Goal: Information Seeking & Learning: Learn about a topic

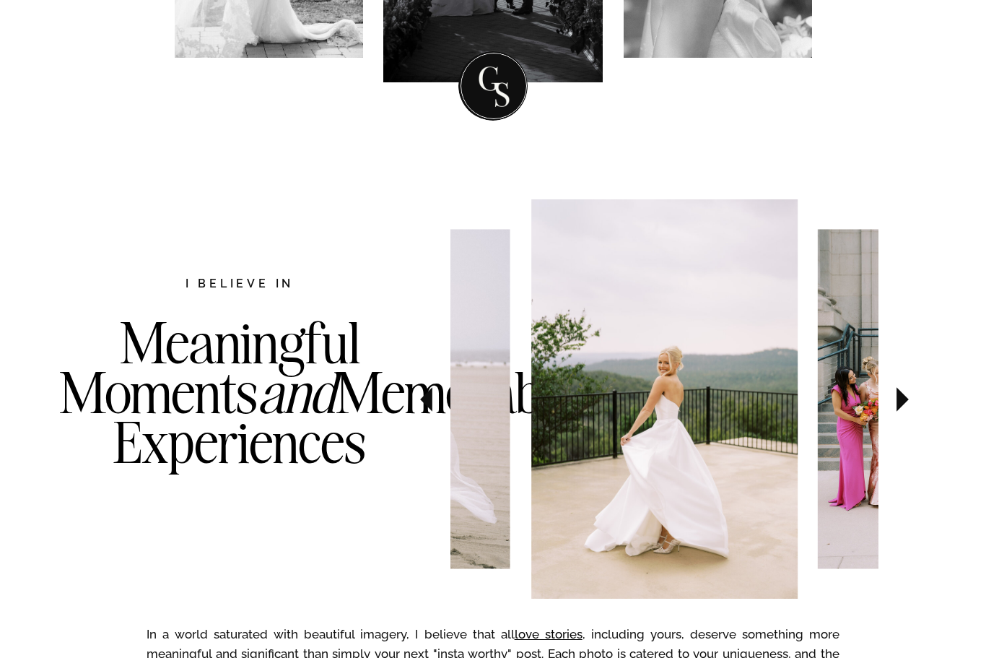
scroll to position [577, 0]
click at [900, 411] on icon at bounding box center [902, 399] width 48 height 51
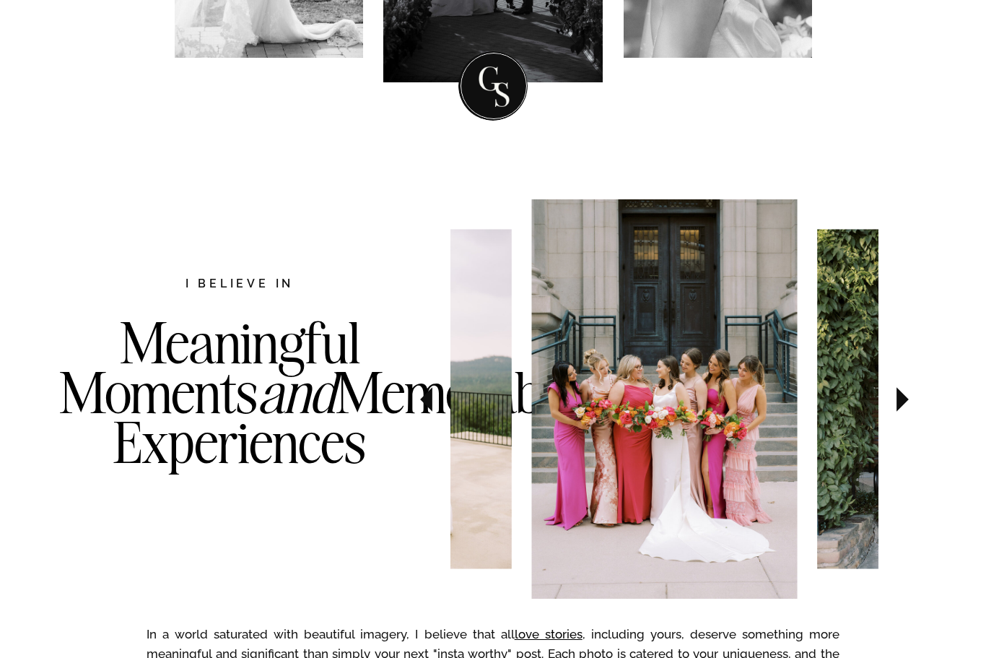
click at [890, 411] on icon at bounding box center [902, 399] width 48 height 51
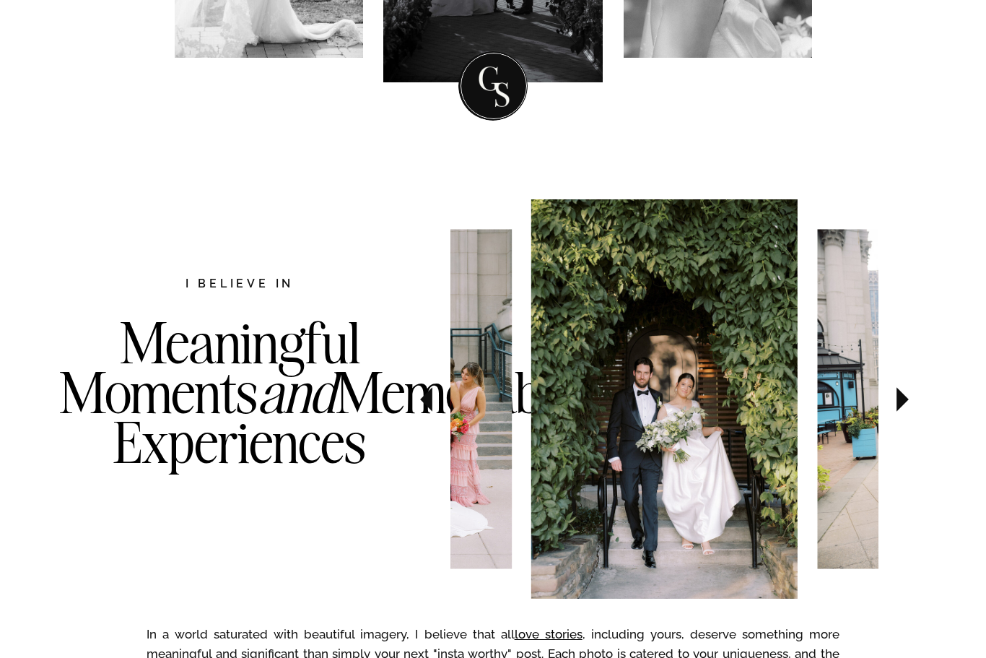
click at [902, 406] on icon at bounding box center [902, 399] width 48 height 51
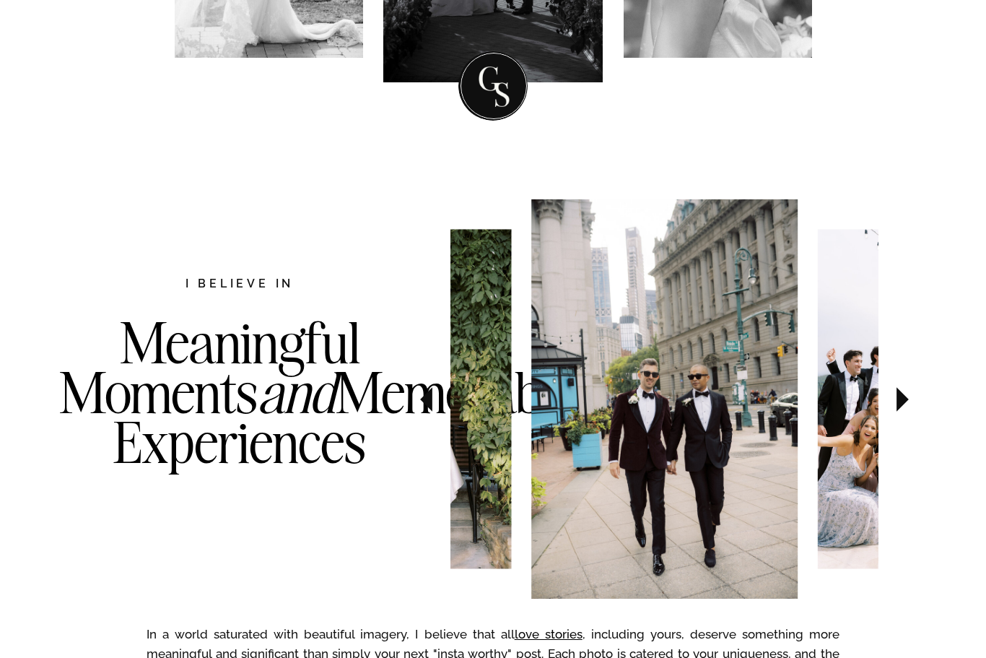
click at [899, 399] on icon at bounding box center [903, 399] width 12 height 25
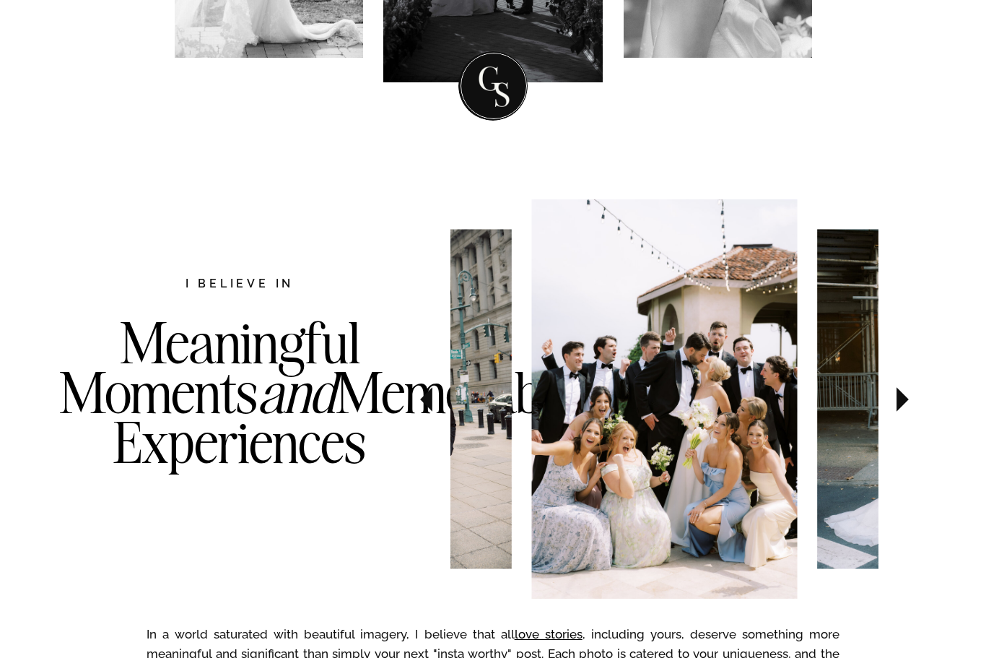
click at [720, 446] on img at bounding box center [664, 398] width 266 height 399
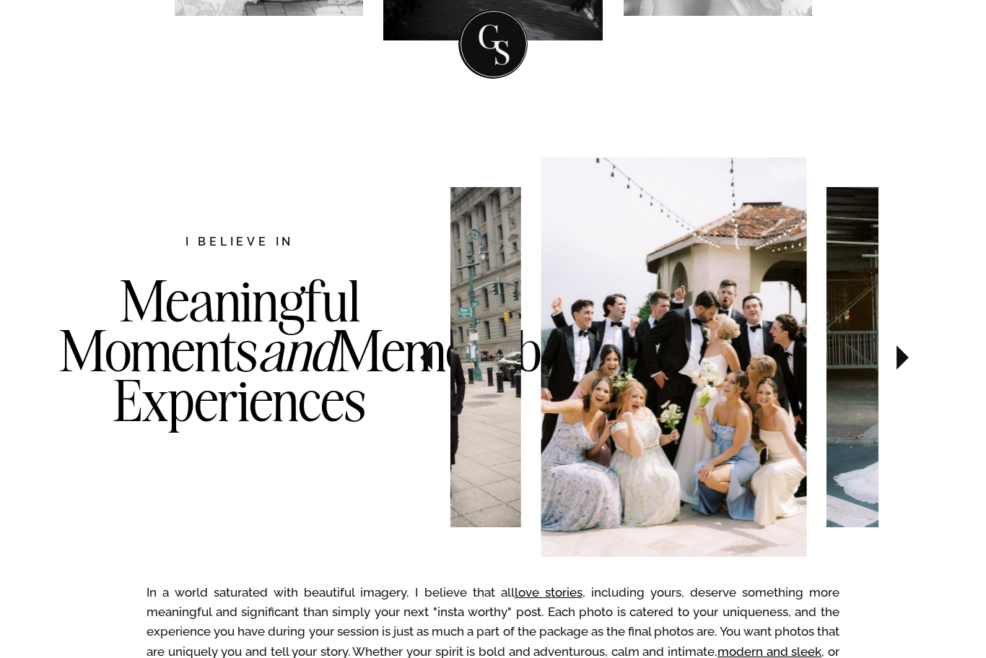
scroll to position [627, 0]
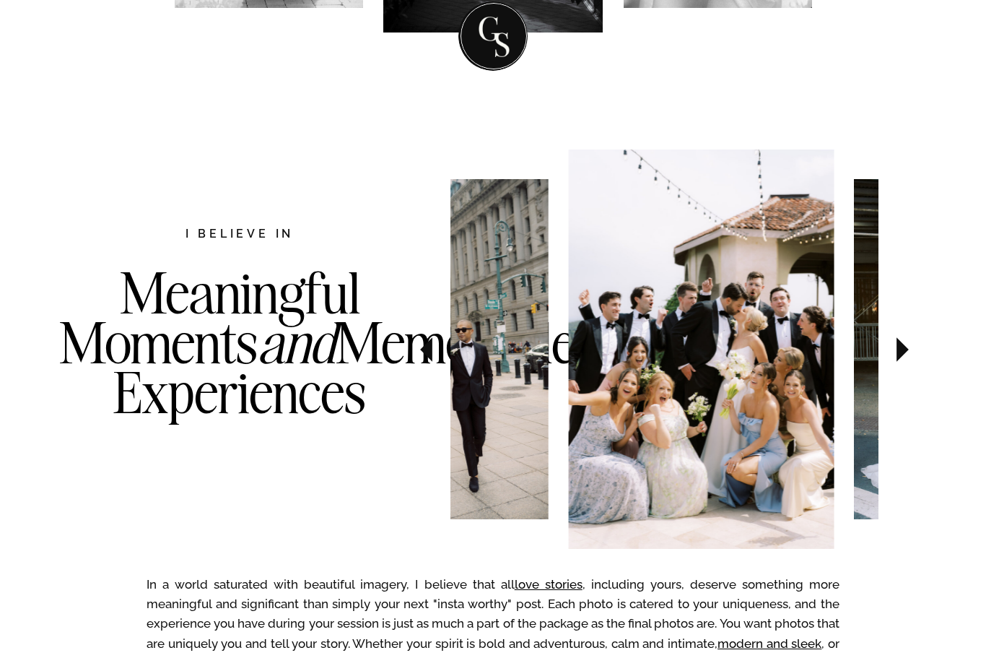
click at [758, 409] on img at bounding box center [701, 348] width 266 height 399
click at [775, 439] on img at bounding box center [700, 348] width 266 height 399
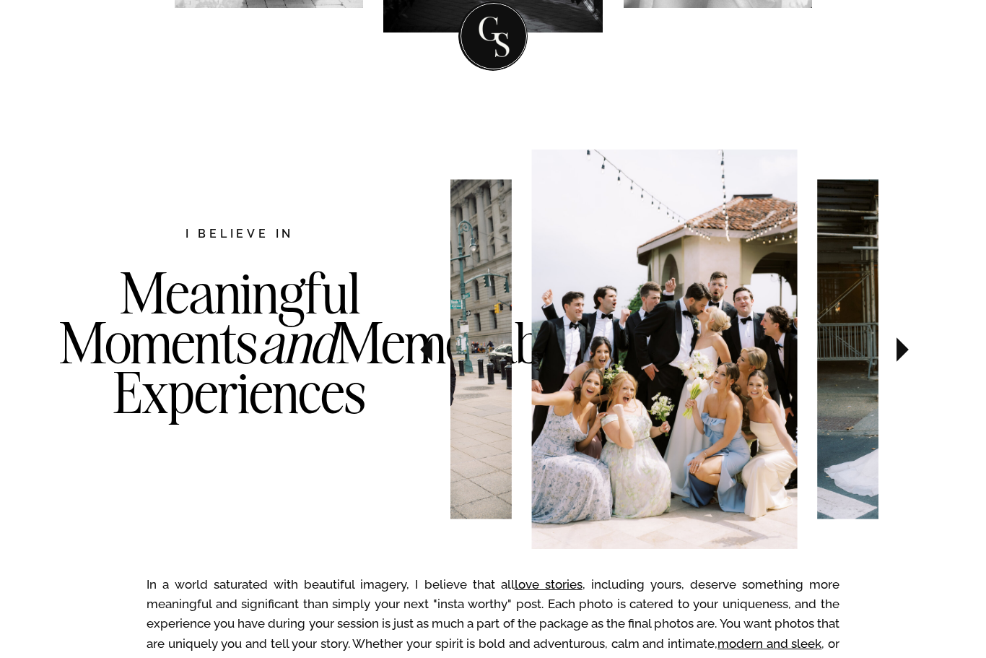
click at [909, 353] on icon at bounding box center [902, 349] width 48 height 51
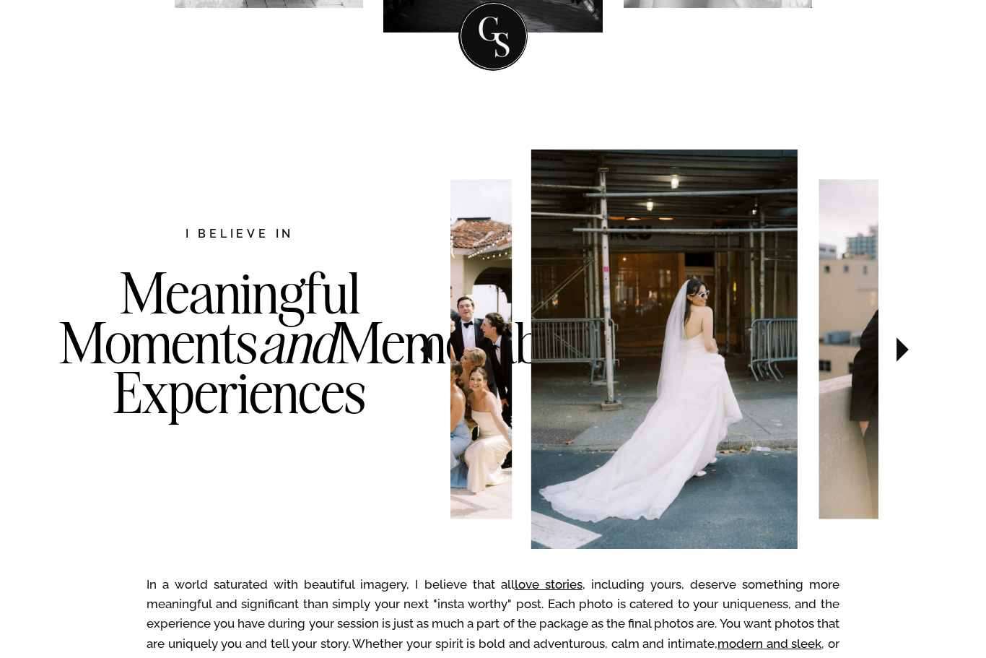
click at [904, 347] on icon at bounding box center [903, 349] width 12 height 25
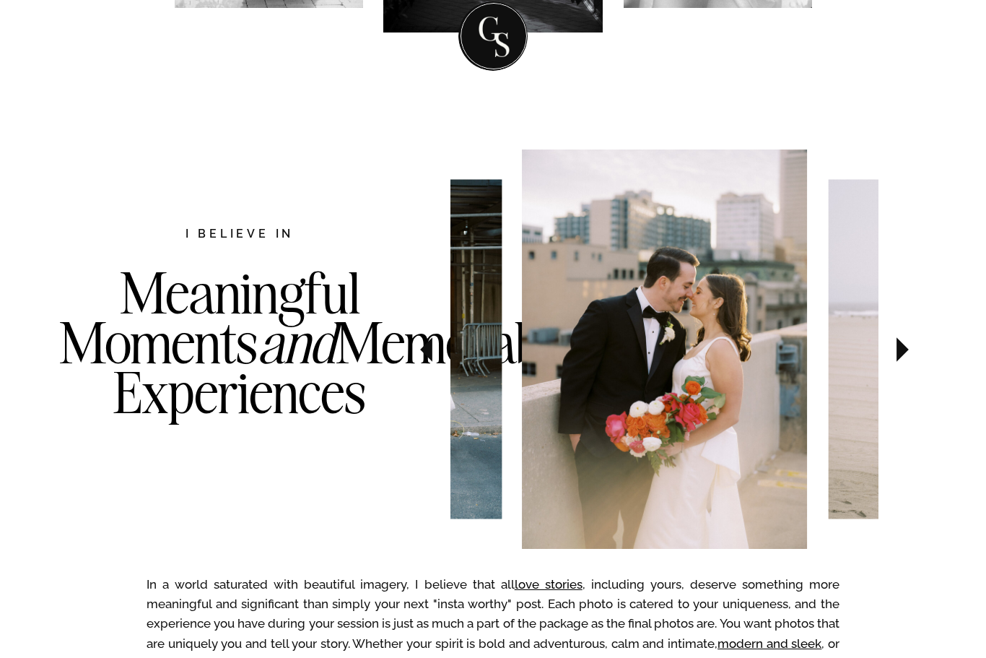
click at [908, 349] on icon at bounding box center [902, 349] width 48 height 51
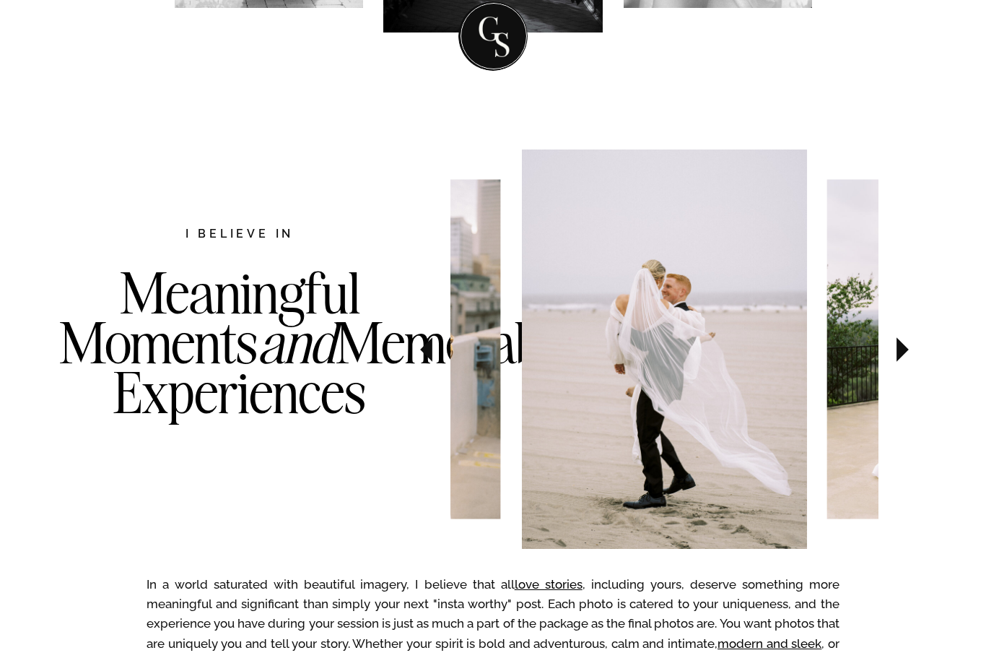
click at [899, 355] on icon at bounding box center [903, 349] width 12 height 25
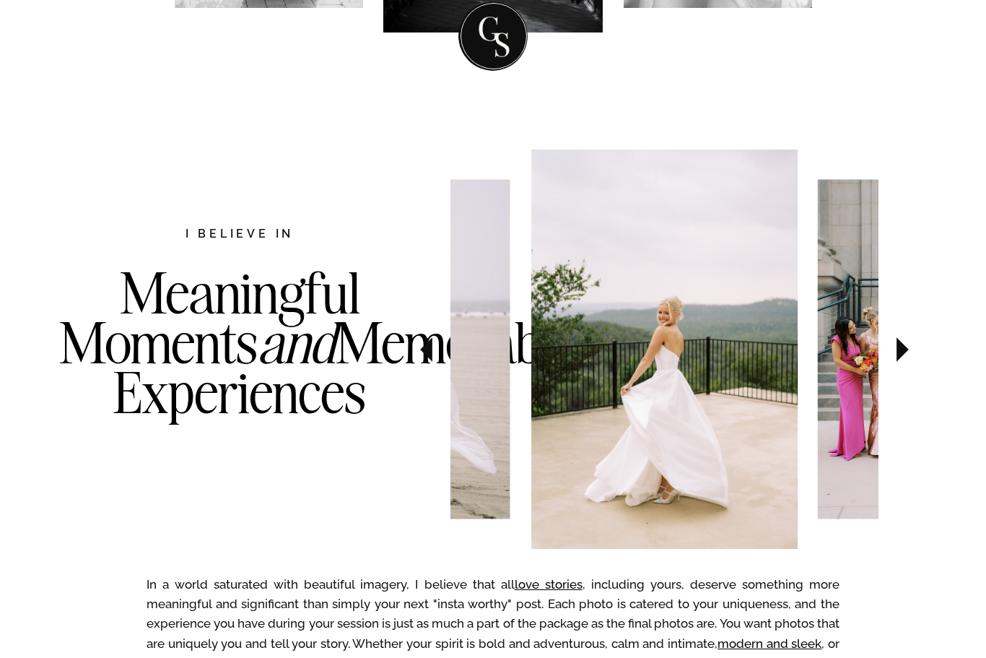
click at [906, 358] on icon at bounding box center [902, 349] width 48 height 51
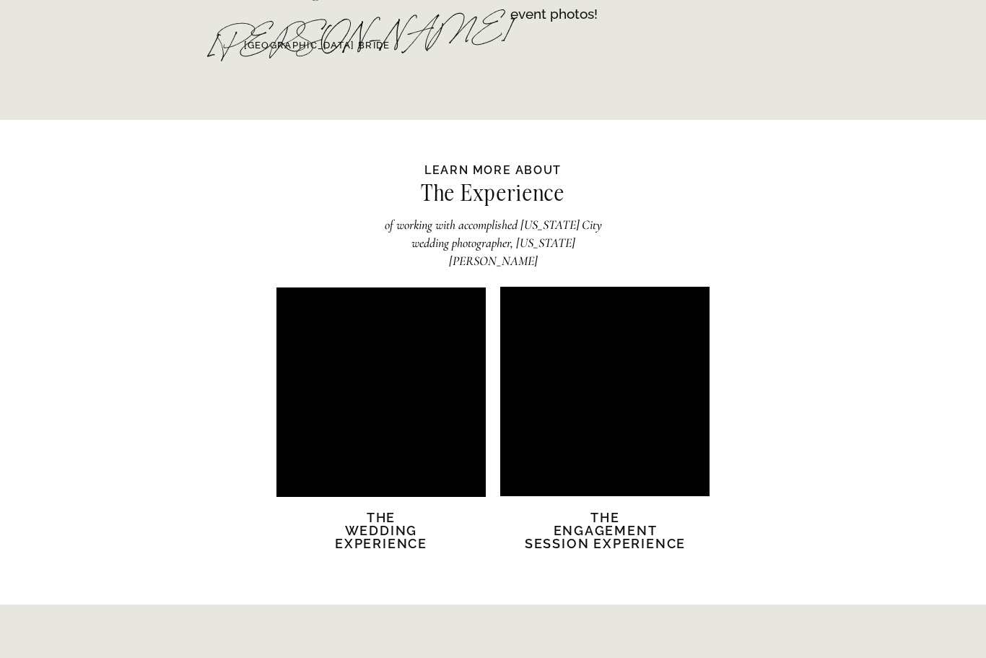
scroll to position [2634, 0]
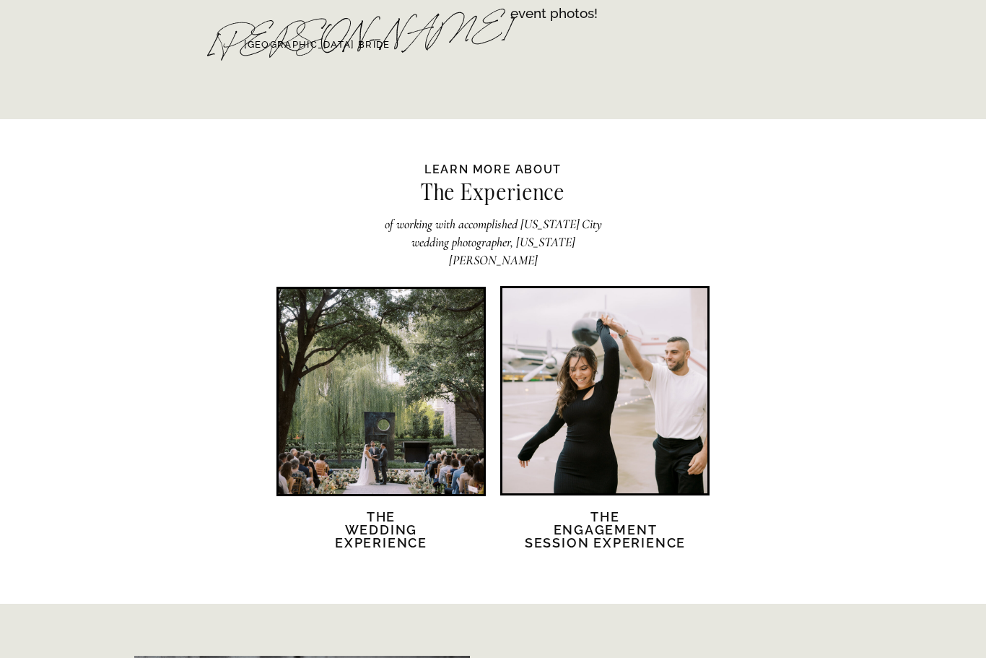
click at [384, 445] on div at bounding box center [381, 391] width 205 height 205
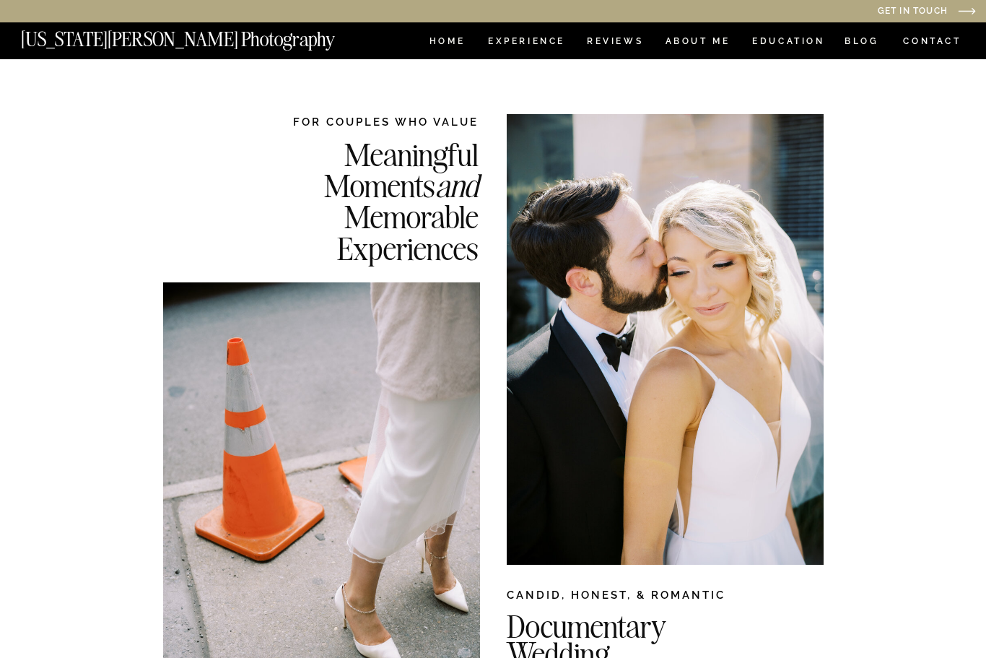
click at [373, 445] on div at bounding box center [321, 489] width 317 height 414
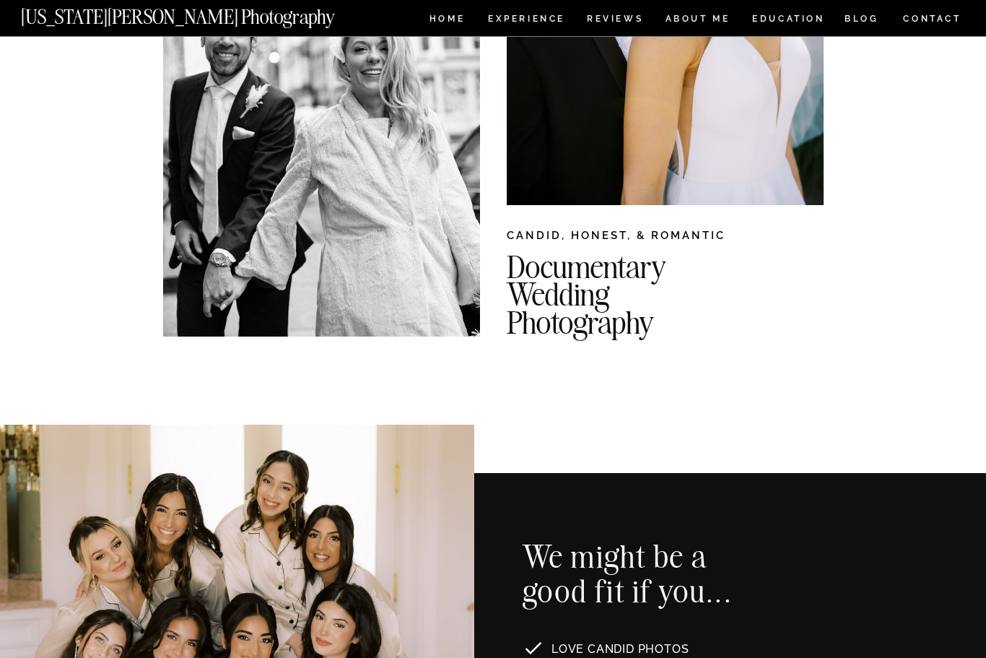
scroll to position [305, 0]
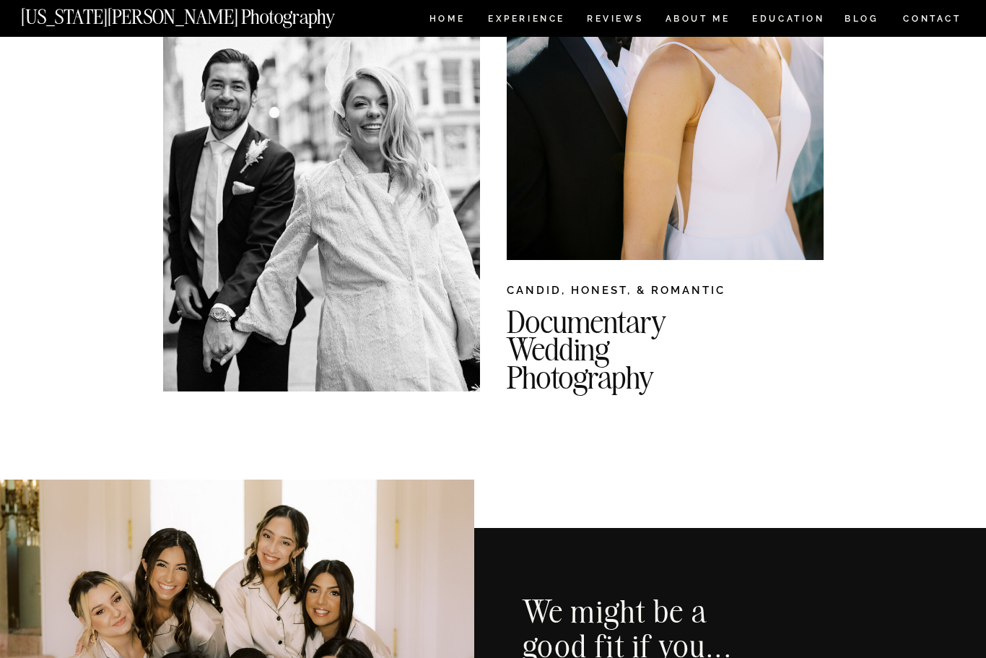
click at [629, 339] on h2 "Documentary Wedding Photography" at bounding box center [697, 344] width 381 height 73
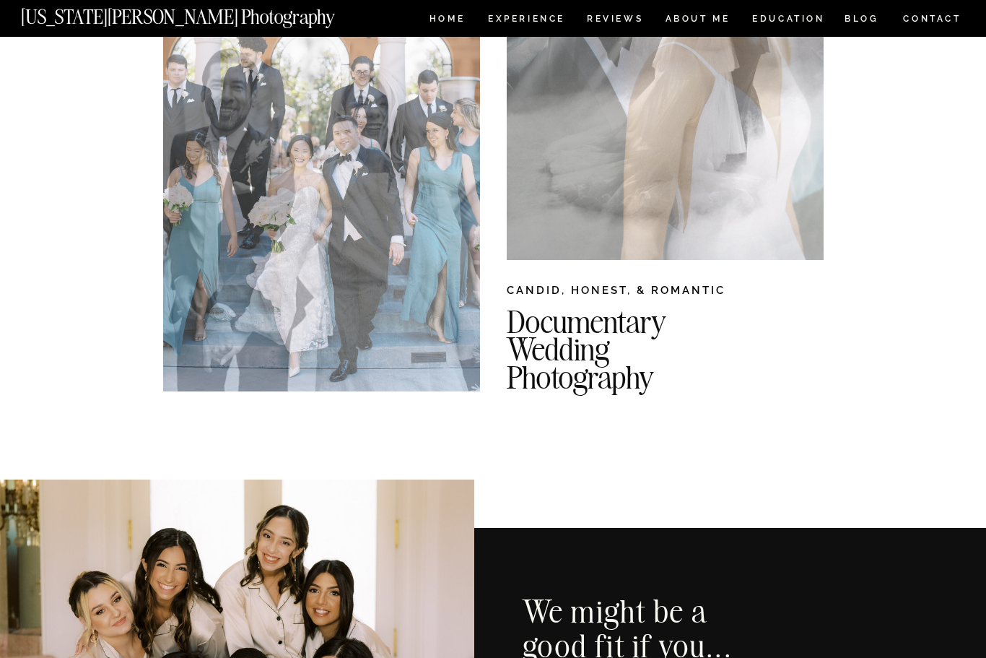
click at [790, 205] on div at bounding box center [665, 34] width 317 height 450
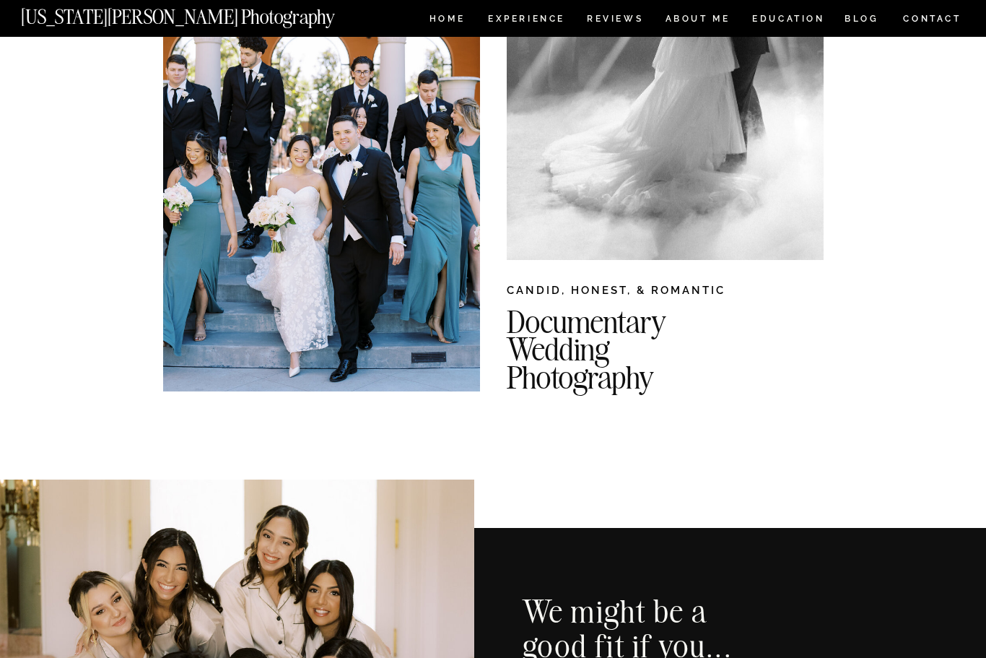
click at [801, 214] on div at bounding box center [665, 34] width 317 height 450
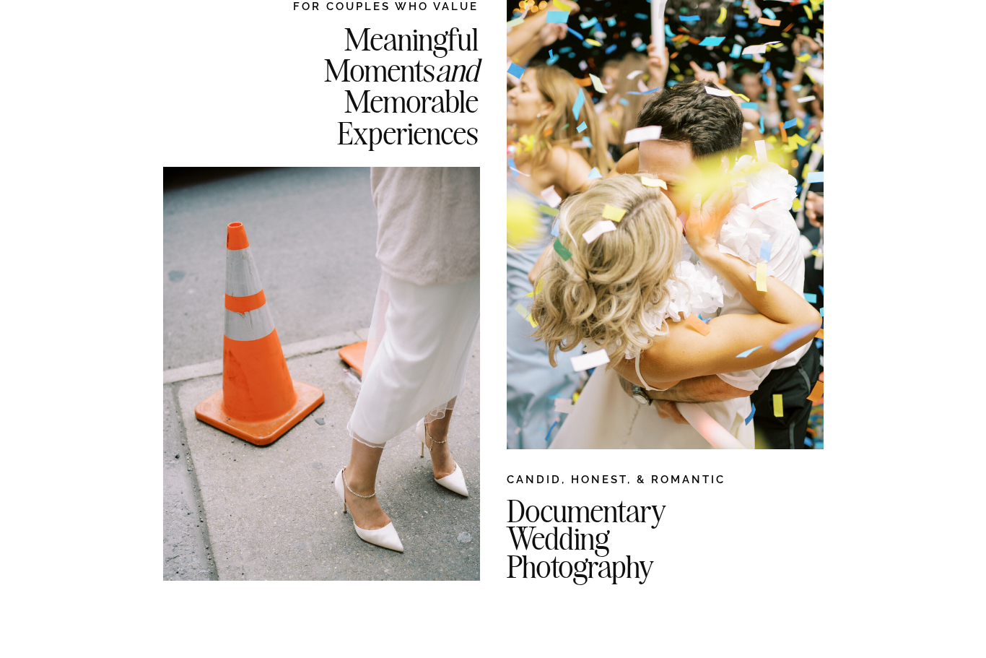
scroll to position [115, 0]
